Goal: Task Accomplishment & Management: Complete application form

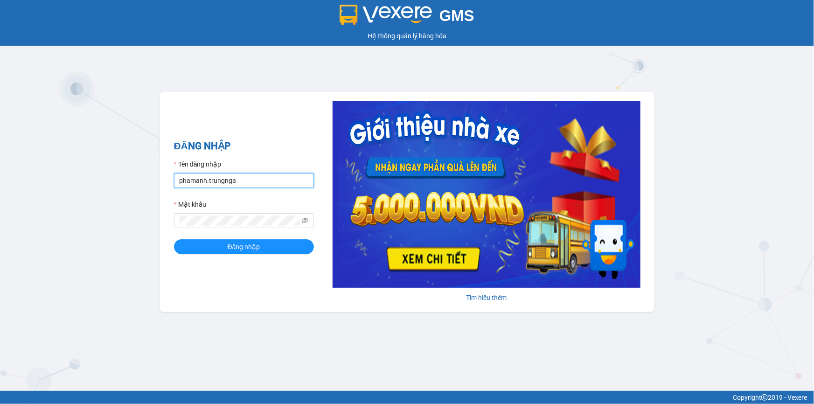
click at [185, 181] on input "phamanh.trungnga" at bounding box center [244, 180] width 140 height 15
type input "thucute.trungnga"
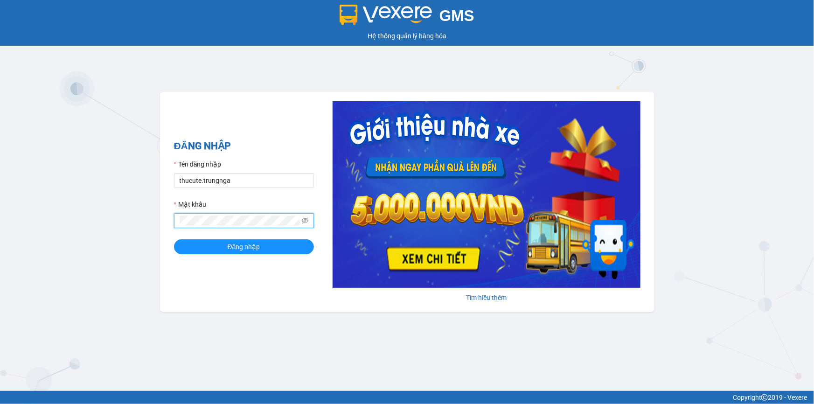
click at [174, 239] on button "Đăng nhập" at bounding box center [244, 246] width 140 height 15
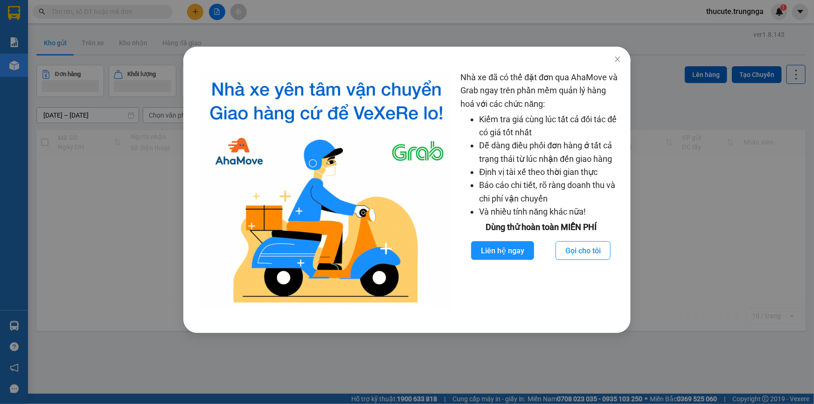
click at [116, 13] on div "Nhà xe đã có thể đặt đơn qua AhaMove và Grab ngay trên phần mềm quản lý hàng ho…" at bounding box center [407, 202] width 814 height 404
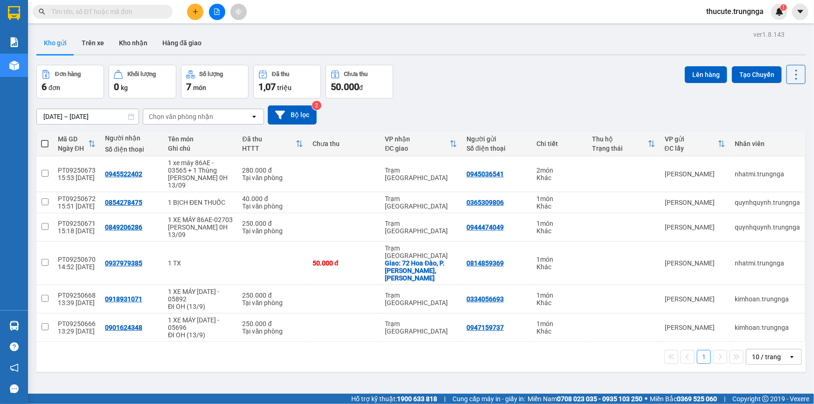
click at [99, 13] on input "text" at bounding box center [106, 12] width 110 height 10
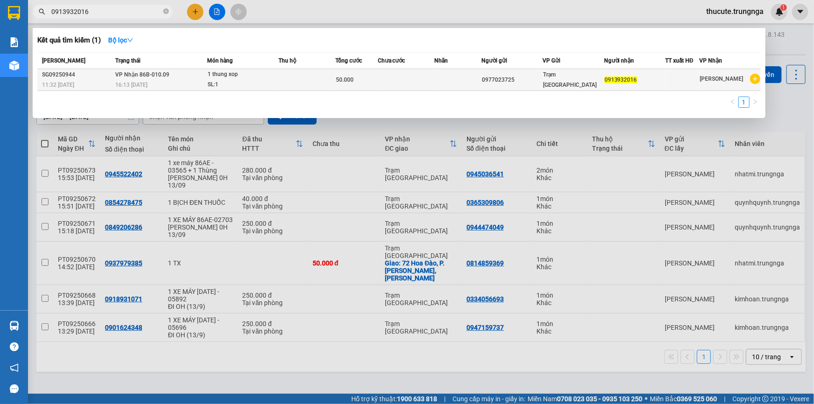
type input "0913932016"
click at [321, 73] on td at bounding box center [307, 80] width 56 height 22
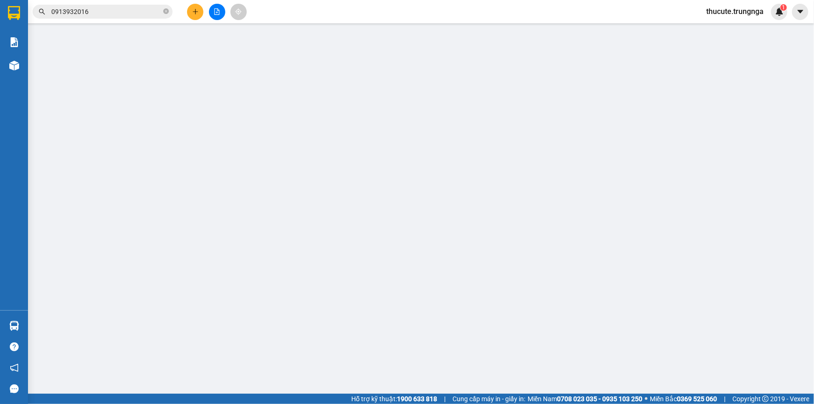
type input "0977023725"
type input "0913932016"
type input "50.000"
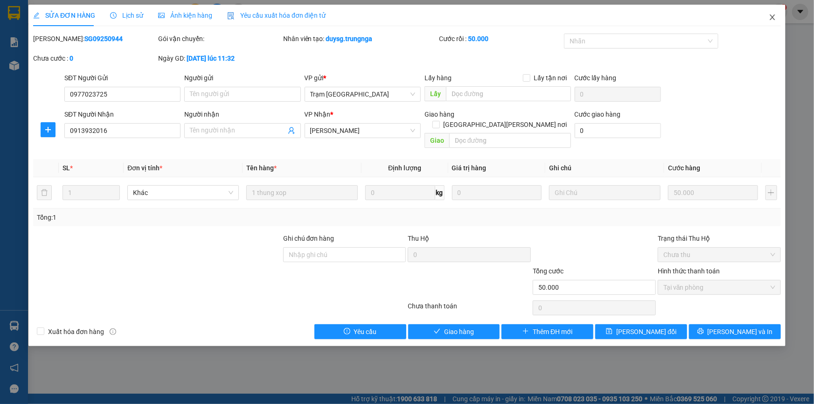
click at [770, 18] on icon "close" at bounding box center [772, 17] width 7 height 7
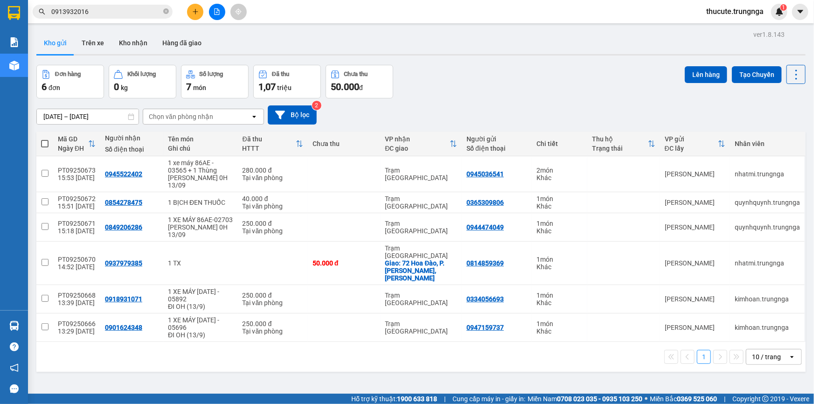
click at [114, 7] on input "0913932016" at bounding box center [106, 12] width 110 height 10
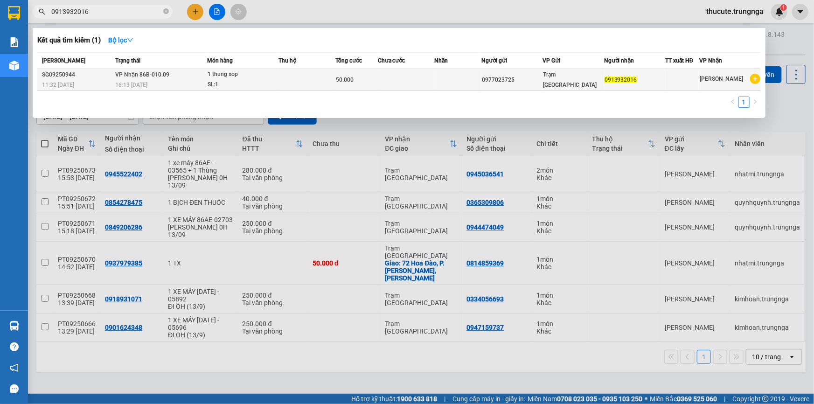
click at [144, 77] on span "[PERSON_NAME] 86B-010.09" at bounding box center [142, 74] width 54 height 7
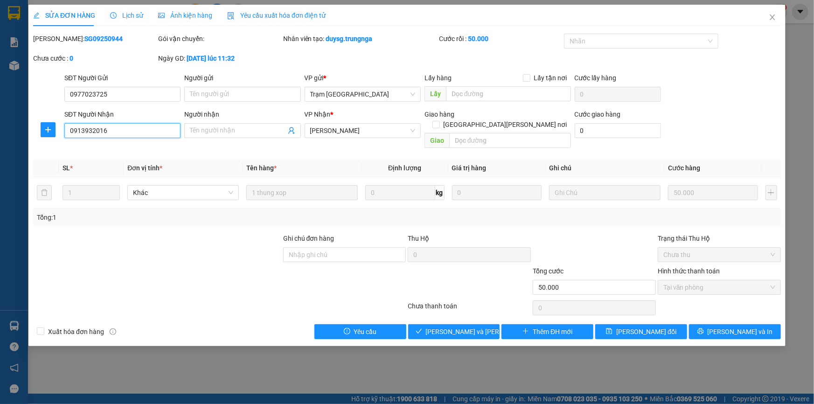
click at [127, 131] on input "0913932016" at bounding box center [122, 130] width 116 height 15
click at [101, 139] on div "SĐT Người [PERSON_NAME] 0913932016 0913932016" at bounding box center [122, 125] width 116 height 33
click at [104, 133] on input "0913932016" at bounding box center [122, 130] width 116 height 15
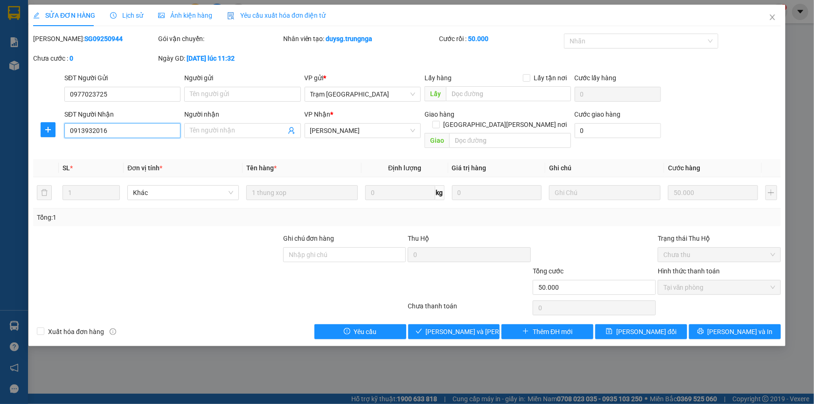
click at [104, 133] on input "0913932016" at bounding box center [122, 130] width 116 height 15
click at [135, 233] on div at bounding box center [157, 249] width 250 height 33
click at [112, 126] on input "0913932016" at bounding box center [122, 130] width 116 height 15
click at [773, 18] on icon "close" at bounding box center [772, 17] width 5 height 6
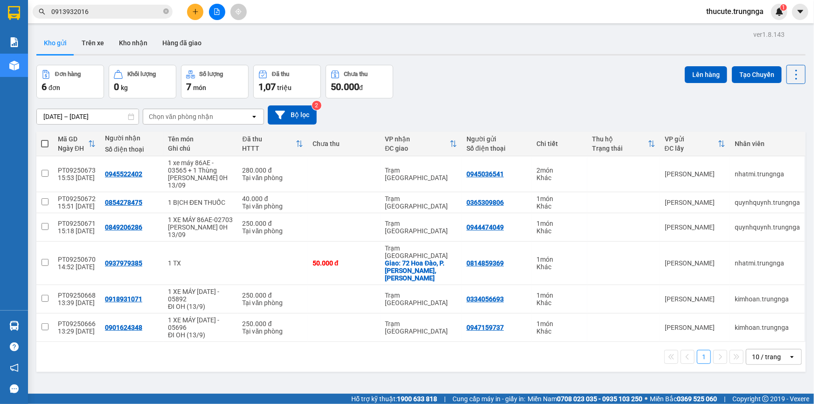
click at [102, 16] on input "0913932016" at bounding box center [106, 12] width 110 height 10
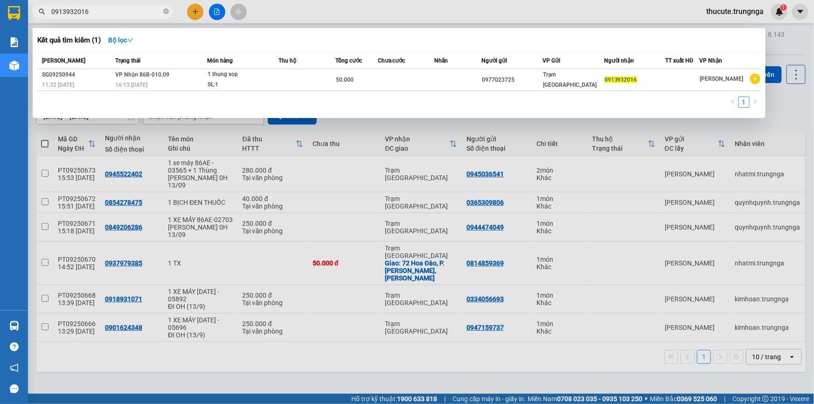
click at [102, 16] on input "0913932016" at bounding box center [106, 12] width 110 height 10
click at [145, 14] on input "09139320164838" at bounding box center [106, 12] width 110 height 10
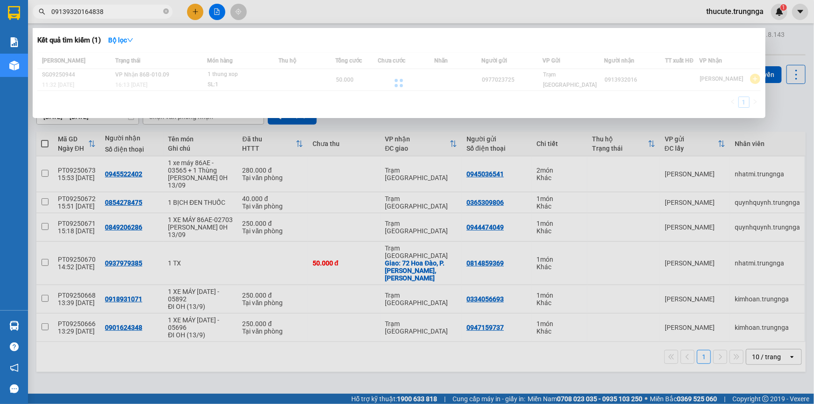
click at [145, 14] on input "09139320164838" at bounding box center [106, 12] width 110 height 10
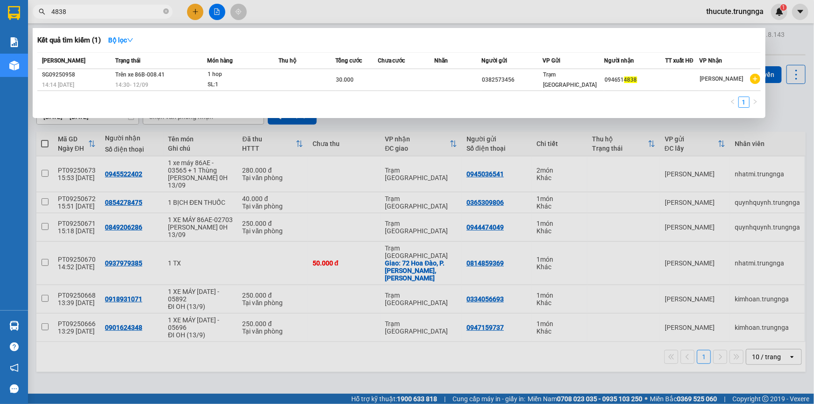
type input "4838"
